Goal: Check status: Check status

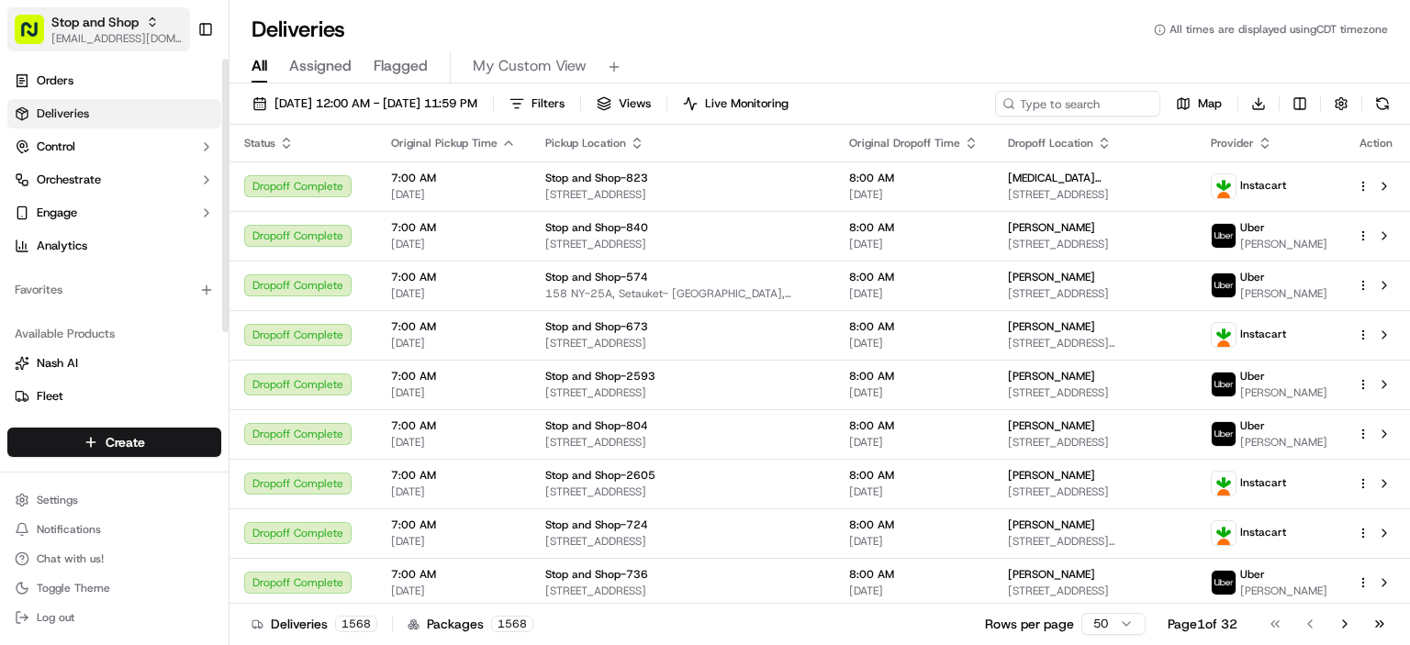
click at [125, 36] on span "[EMAIL_ADDRESS][DOMAIN_NAME]" at bounding box center [116, 38] width 131 height 15
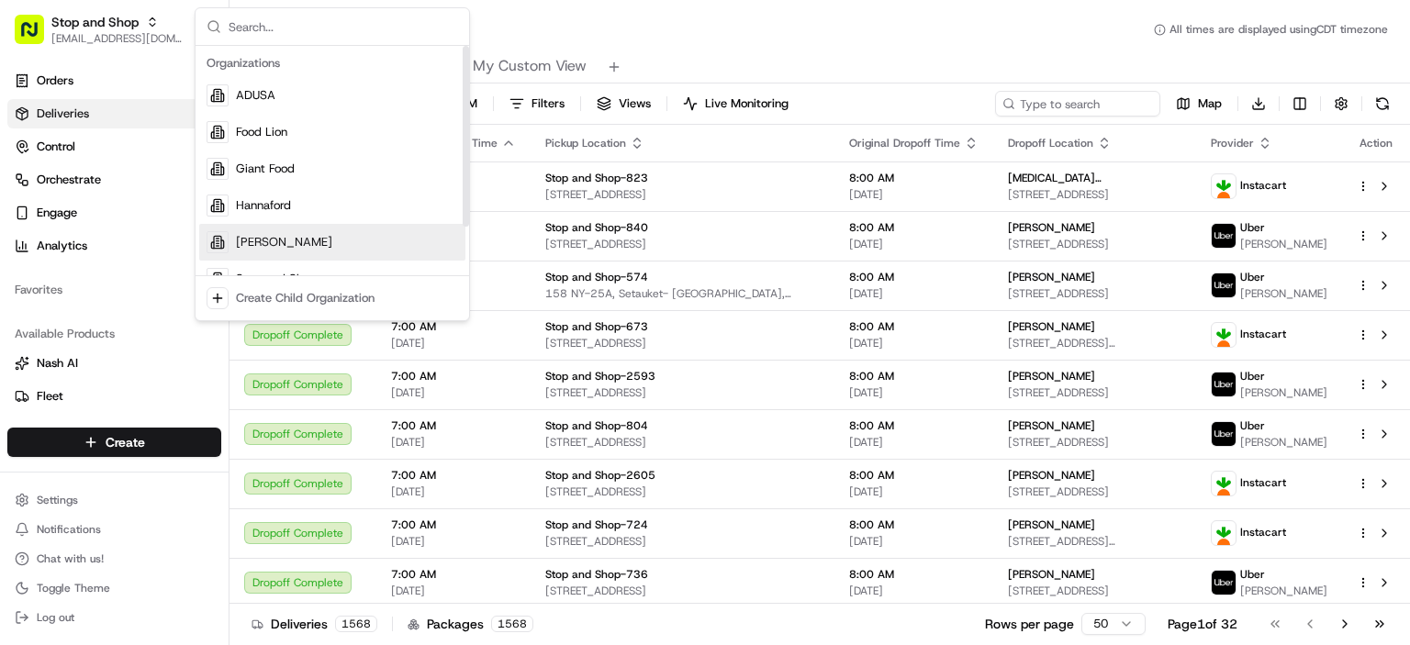
click at [262, 237] on span "[PERSON_NAME]" at bounding box center [284, 242] width 96 height 17
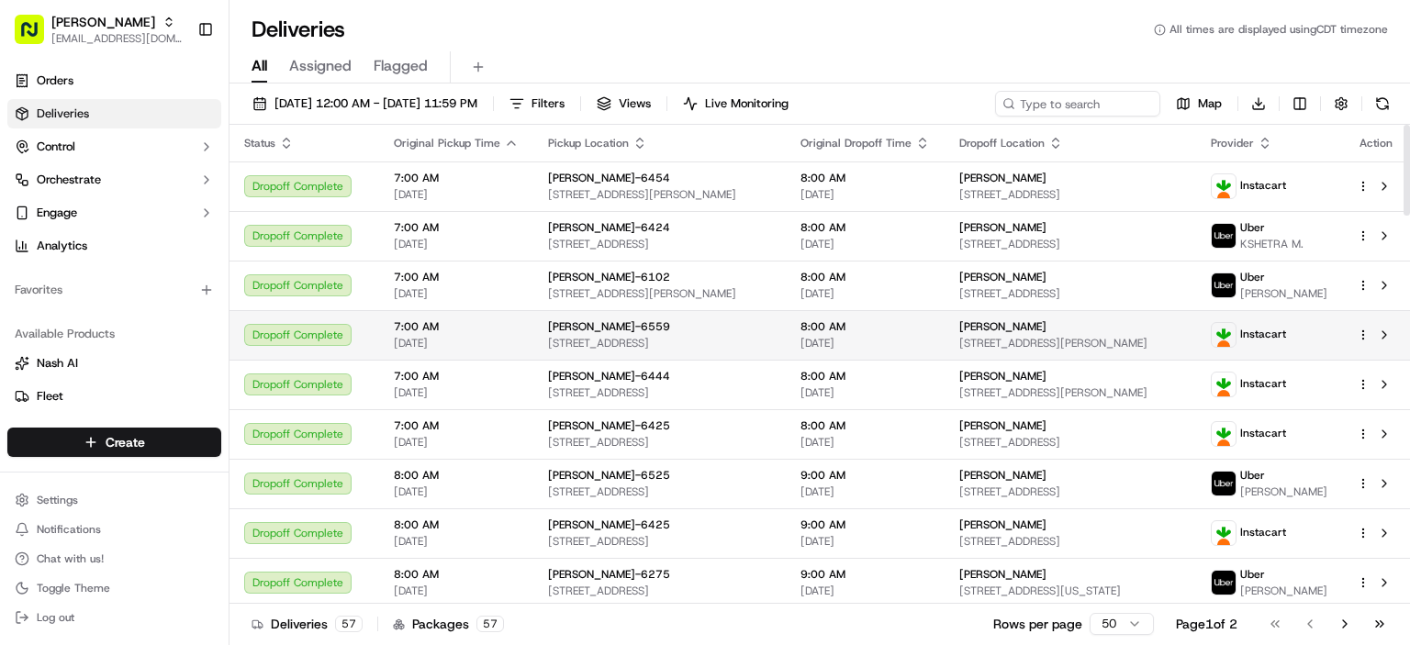
click at [360, 327] on div "Dropoff Complete" at bounding box center [304, 335] width 120 height 22
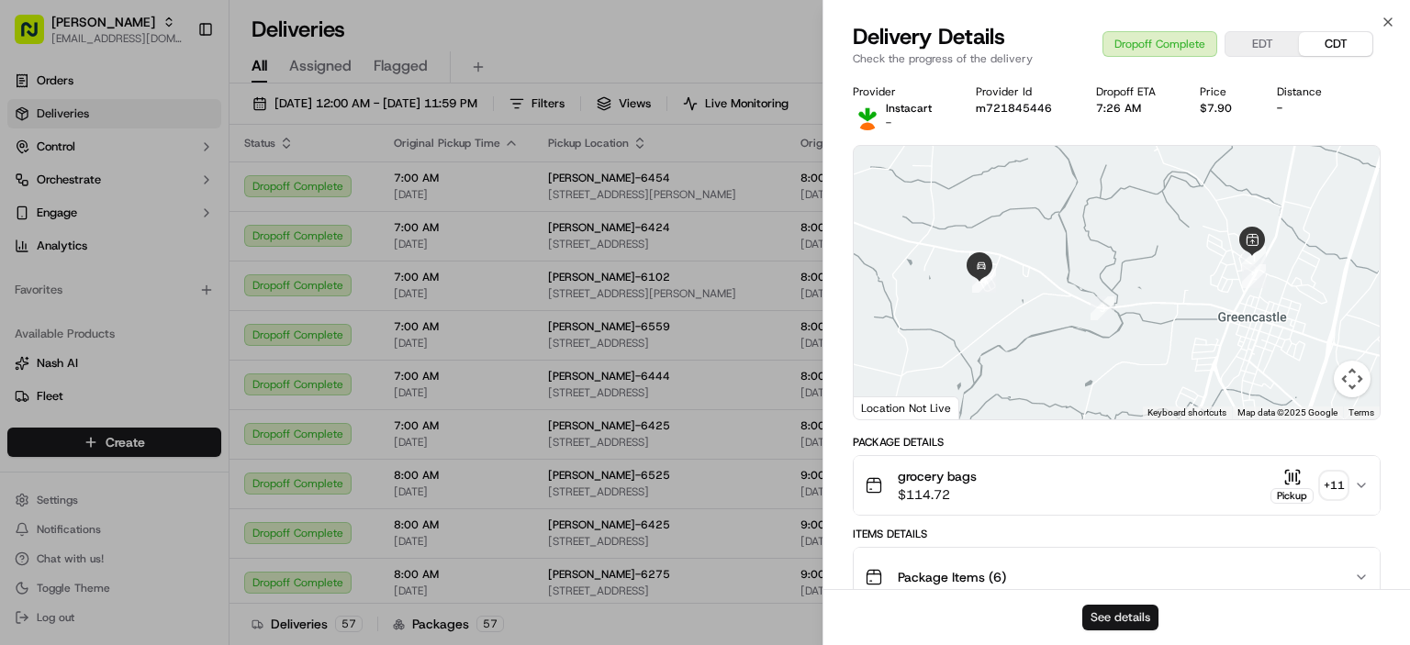
click at [1124, 616] on button "See details" at bounding box center [1121, 618] width 76 height 26
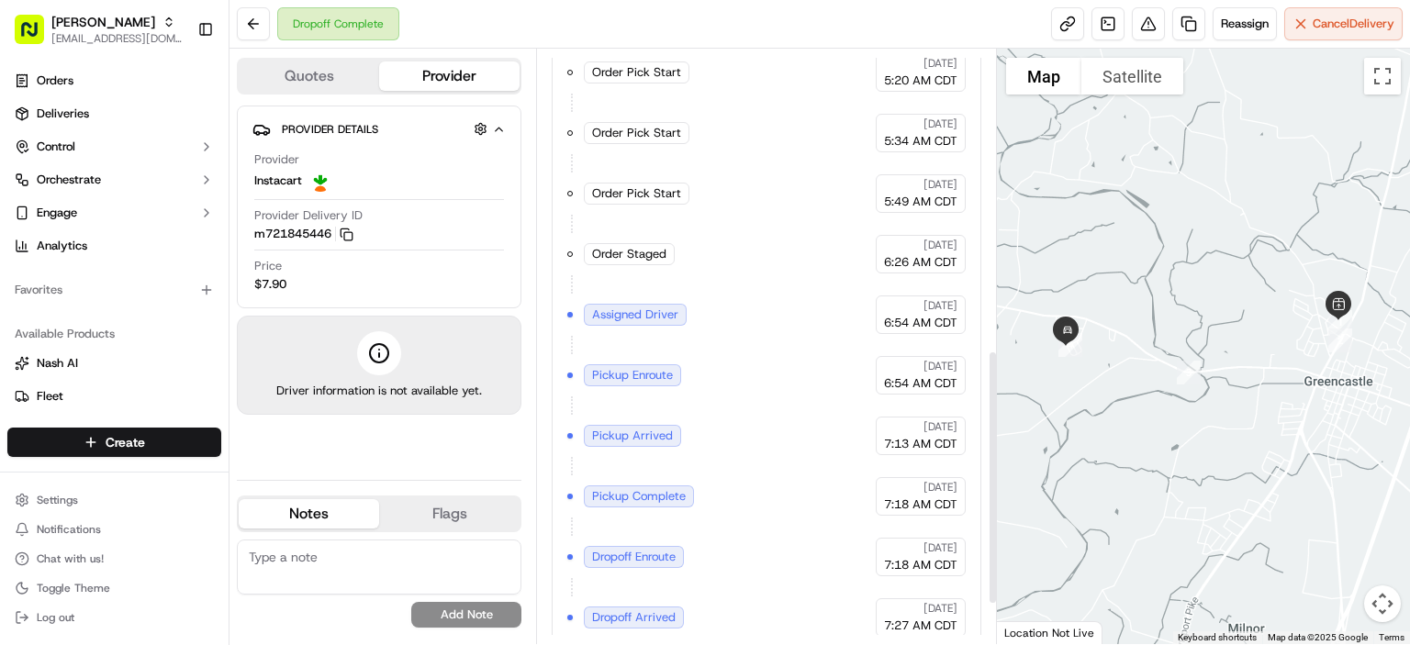
scroll to position [698, 0]
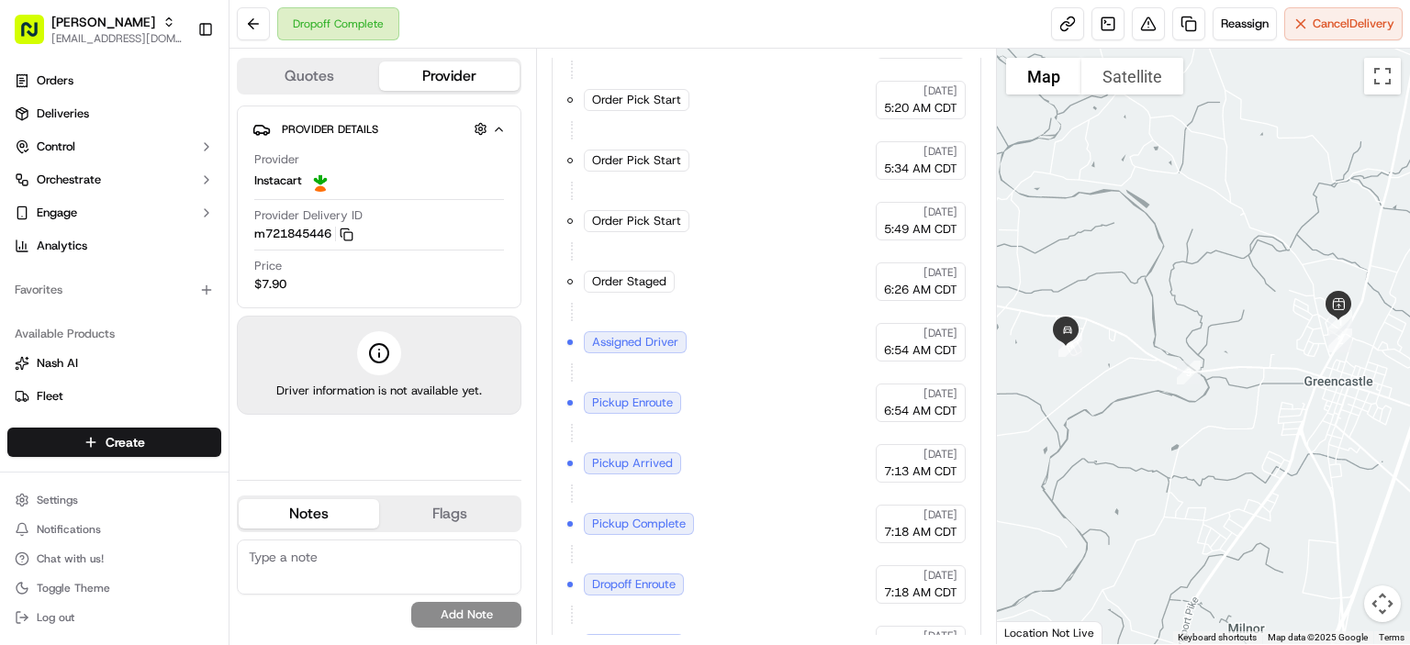
click at [804, 567] on div "Order Cutoff [PERSON_NAME] [DATE] 5:03 AM CDT Created (Sent To Provider) Instac…" at bounding box center [766, 312] width 398 height 826
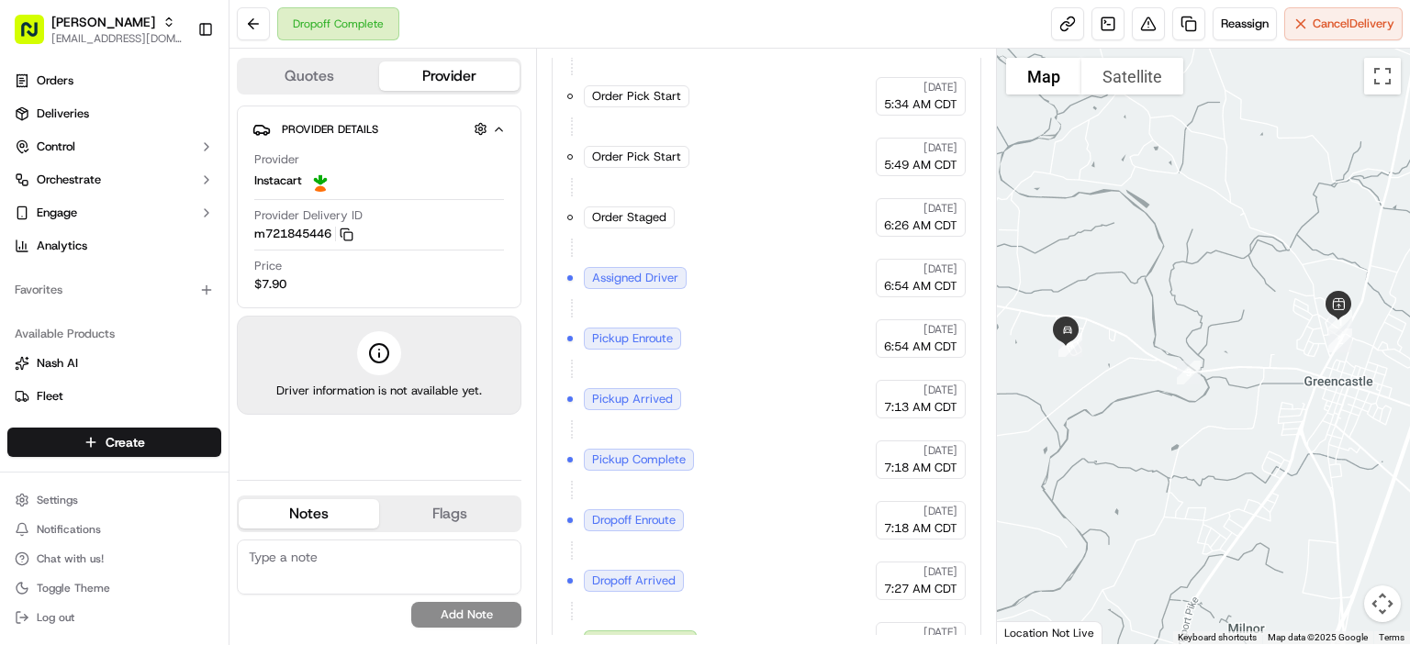
click at [795, 28] on div "Dropoff Complete Reassign Cancel Delivery" at bounding box center [820, 24] width 1181 height 49
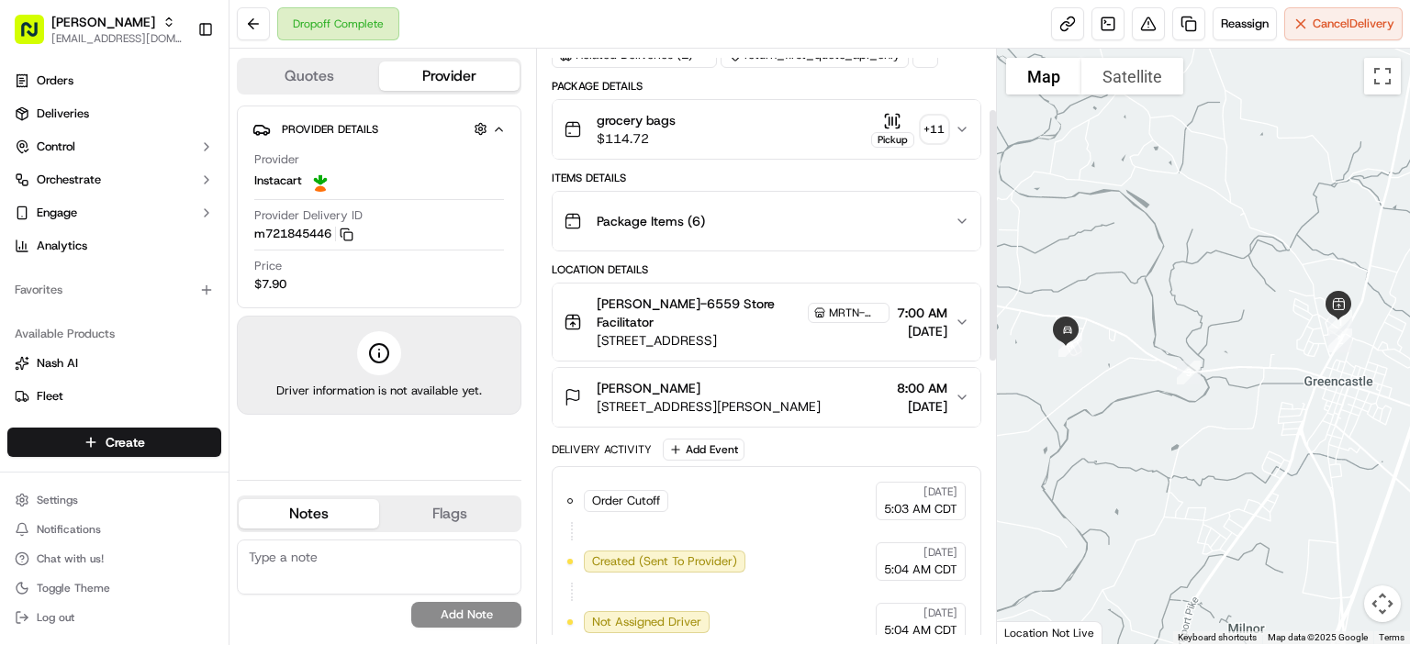
scroll to position [0, 0]
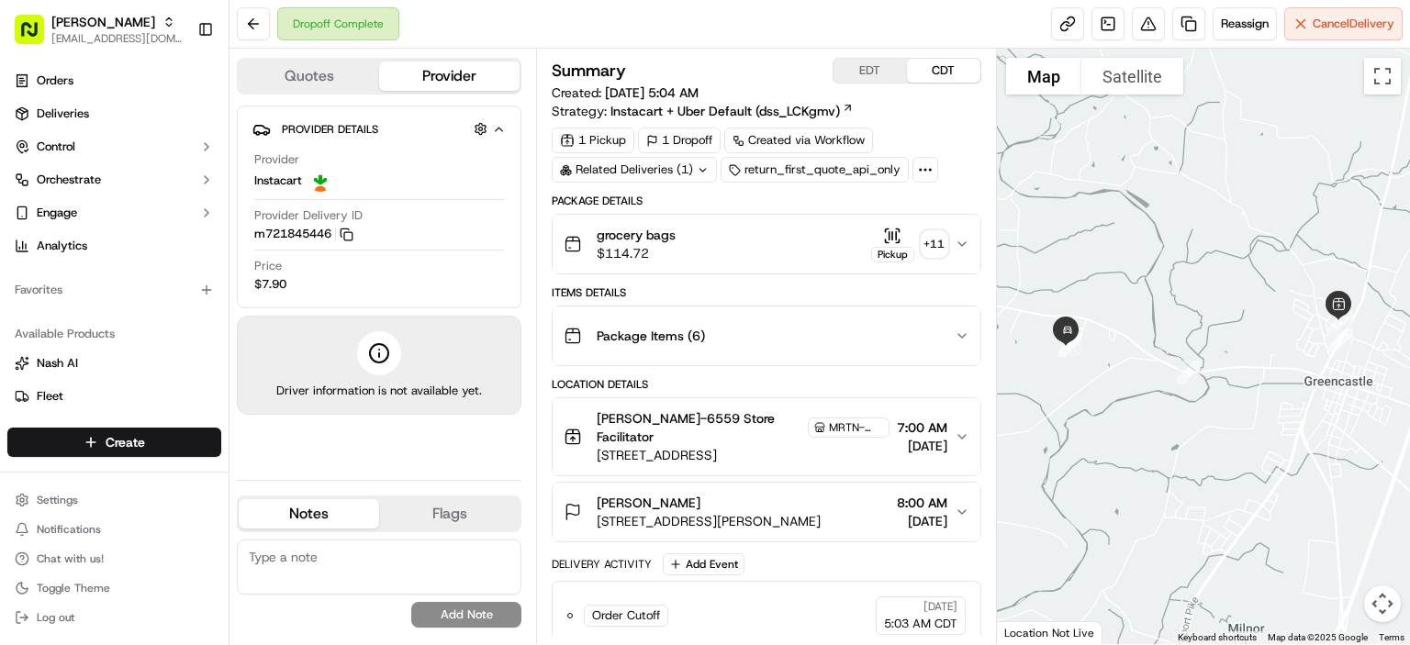
click at [768, 25] on div "Dropoff Complete Reassign Cancel Delivery" at bounding box center [820, 24] width 1181 height 49
click at [698, 25] on div "Dropoff Complete Reassign Cancel Delivery" at bounding box center [820, 24] width 1181 height 49
